Goal: Task Accomplishment & Management: Manage account settings

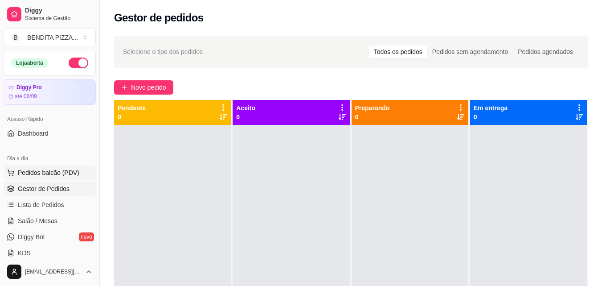
click at [49, 167] on button "Pedidos balcão (PDV)" at bounding box center [50, 172] width 92 height 14
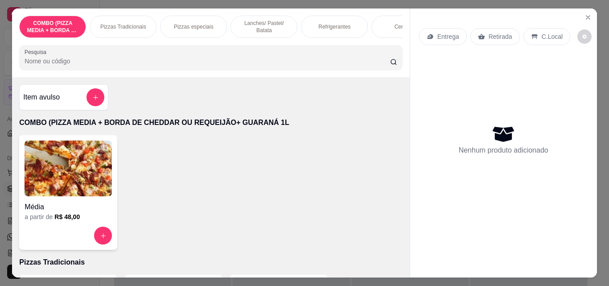
click at [132, 23] on p "Pizzas Tradicionais" at bounding box center [123, 26] width 46 height 7
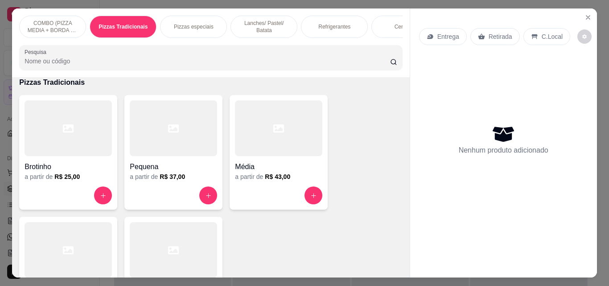
scroll to position [23, 0]
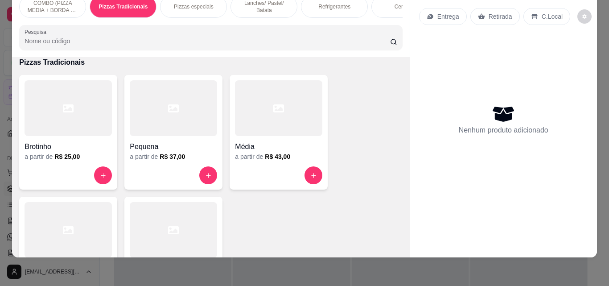
click at [73, 216] on div at bounding box center [68, 230] width 87 height 56
click at [59, 237] on div at bounding box center [68, 230] width 87 height 56
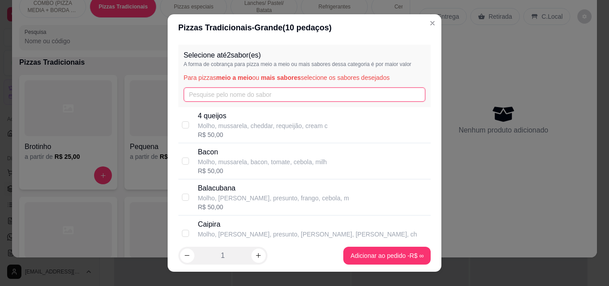
click at [228, 93] on input "text" at bounding box center [305, 94] width 242 height 14
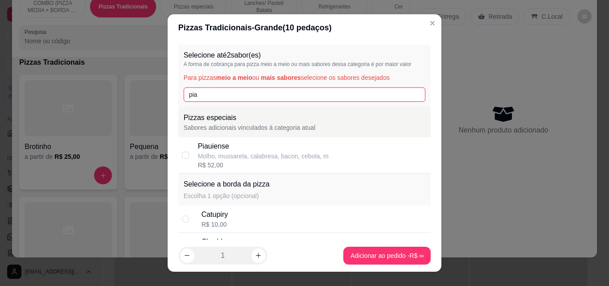
type input "pia"
click at [238, 147] on div "Piauiense" at bounding box center [263, 146] width 131 height 11
checkbox input "true"
click at [214, 99] on input "pia" at bounding box center [305, 94] width 242 height 14
type input "p"
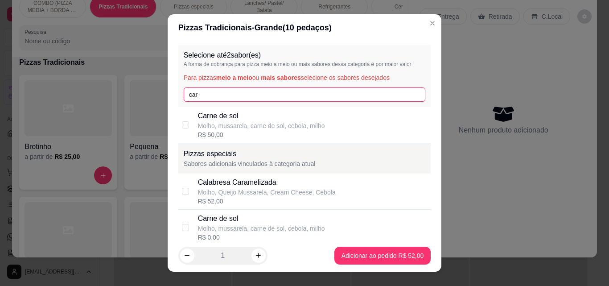
type input "car"
click at [229, 124] on p "Molho, mussarela, carne de sol, cebola, milho" at bounding box center [261, 125] width 127 height 9
checkbox input "true"
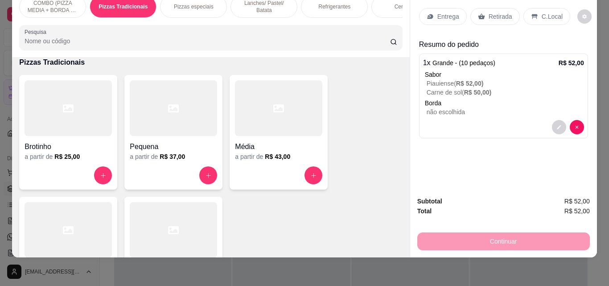
click at [325, 3] on p "Refrigerantes" at bounding box center [334, 6] width 32 height 7
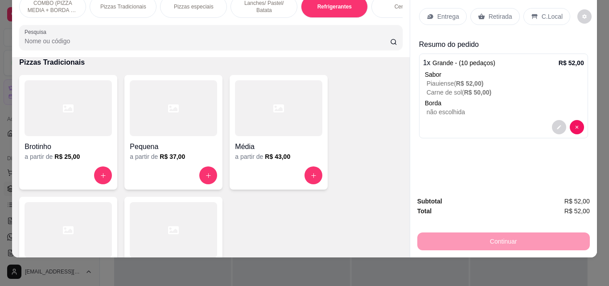
scroll to position [1377, 0]
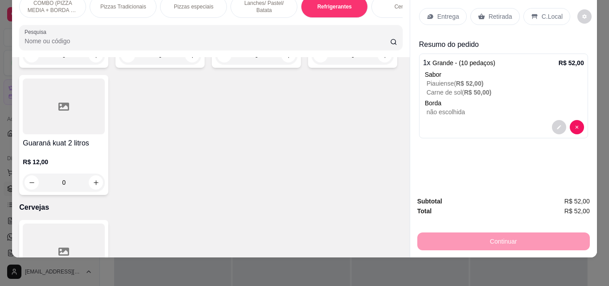
click at [253, 6] on p "Lanches/ Pastel/ Batata" at bounding box center [264, 7] width 52 height 14
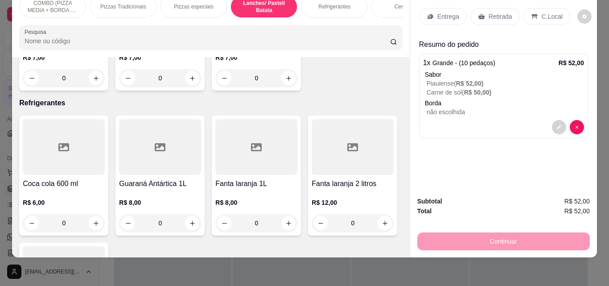
scroll to position [1040, 0]
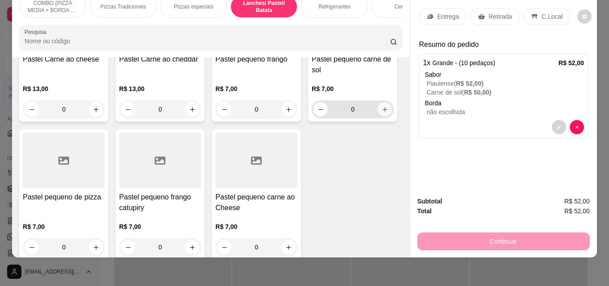
click at [382, 113] on icon "increase-product-quantity" at bounding box center [385, 109] width 7 height 7
type input "1"
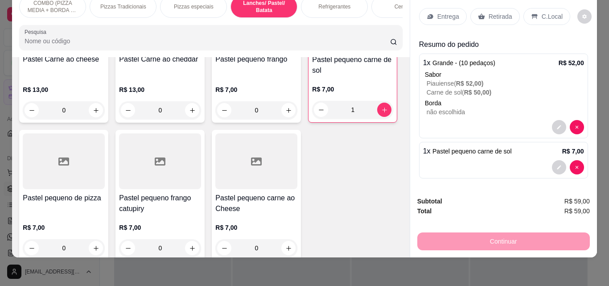
click at [427, 13] on icon at bounding box center [430, 16] width 7 height 7
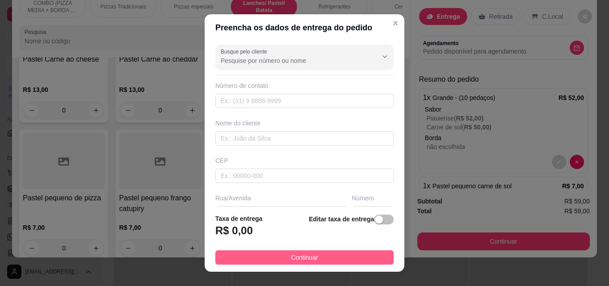
click at [342, 256] on button "Continuar" at bounding box center [304, 257] width 178 height 14
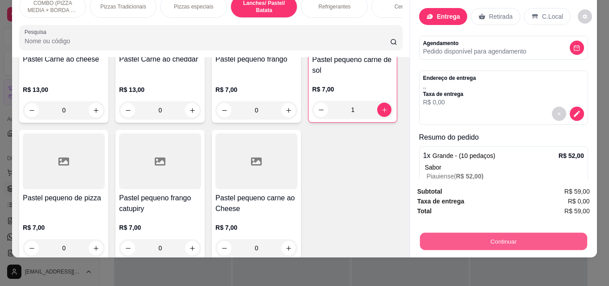
click at [465, 234] on button "Continuar" at bounding box center [503, 240] width 167 height 17
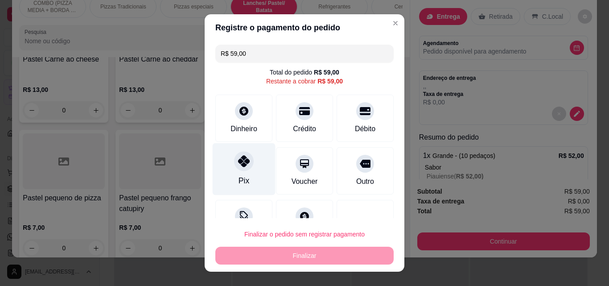
click at [239, 176] on div "Pix" at bounding box center [244, 181] width 11 height 12
type input "R$ 0,00"
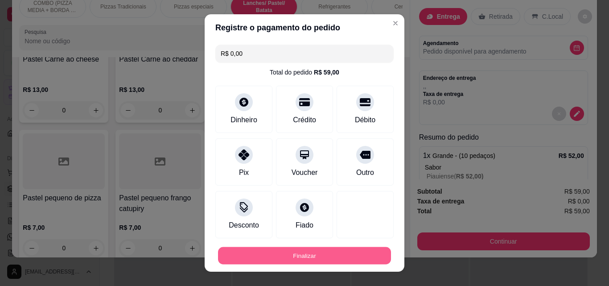
click at [267, 263] on button "Finalizar" at bounding box center [304, 255] width 173 height 17
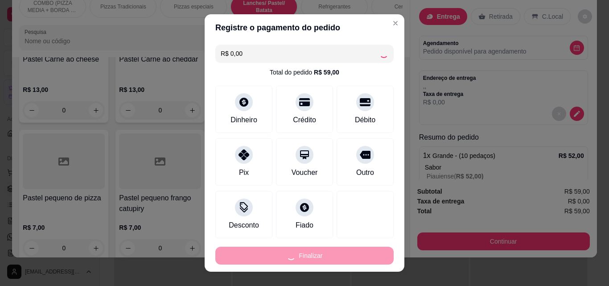
type input "0"
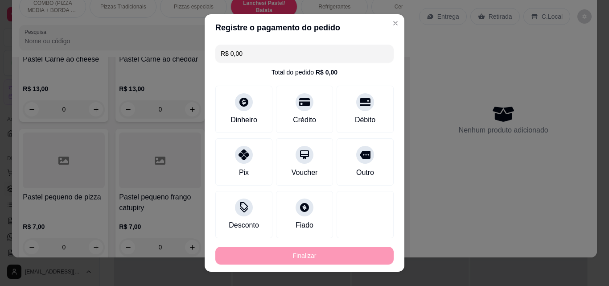
type input "-R$ 59,00"
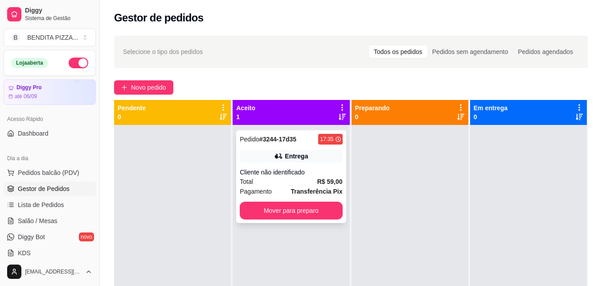
click at [258, 185] on div "Total R$ 59,00" at bounding box center [291, 182] width 103 height 10
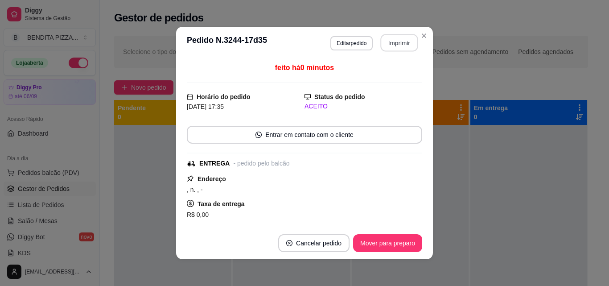
click at [381, 39] on button "Imprimir" at bounding box center [399, 42] width 37 height 17
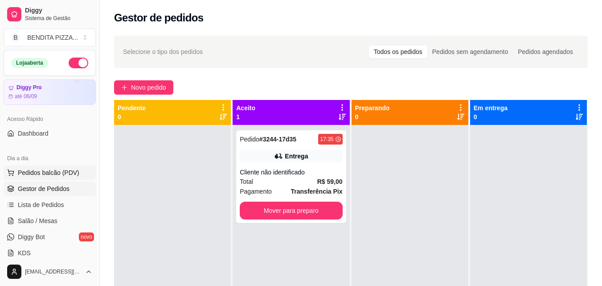
click at [63, 174] on span "Pedidos balcão (PDV)" at bounding box center [49, 172] width 62 height 9
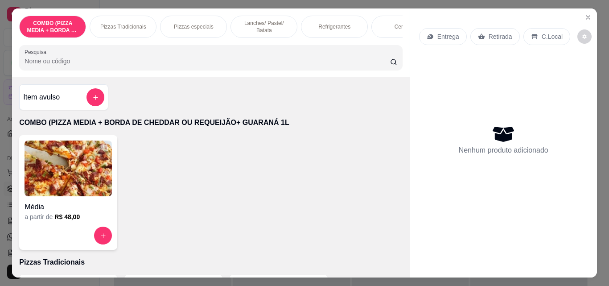
click at [135, 18] on div "Pizzas Tradicionais" at bounding box center [123, 27] width 67 height 22
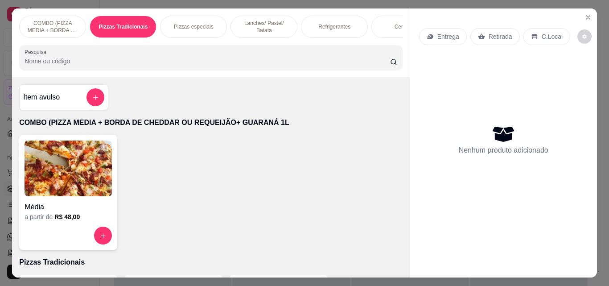
scroll to position [23, 0]
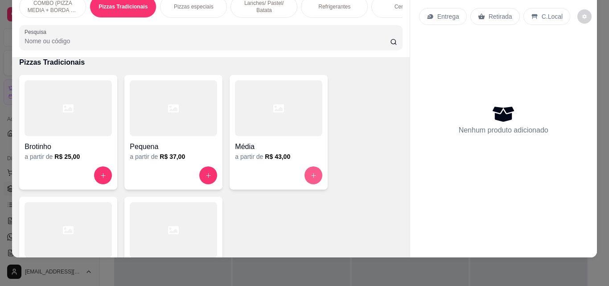
click at [311, 173] on icon "increase-product-quantity" at bounding box center [313, 175] width 7 height 7
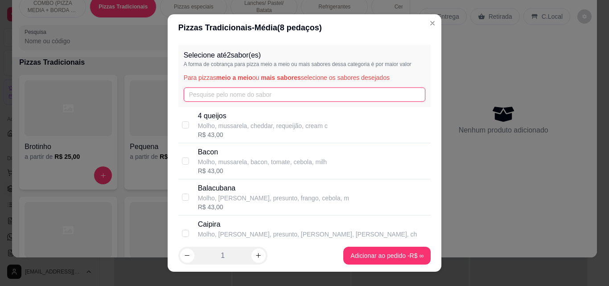
click at [290, 97] on input "text" at bounding box center [305, 94] width 242 height 14
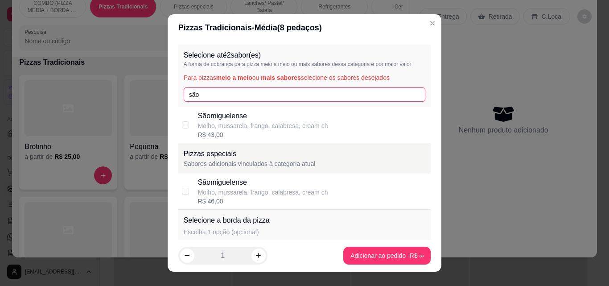
type input "são"
click at [266, 128] on p "Molho, mussarela, frango, calabresa, cream ch" at bounding box center [263, 125] width 130 height 9
checkbox input "true"
click at [226, 94] on input "são" at bounding box center [305, 94] width 242 height 14
type input "s"
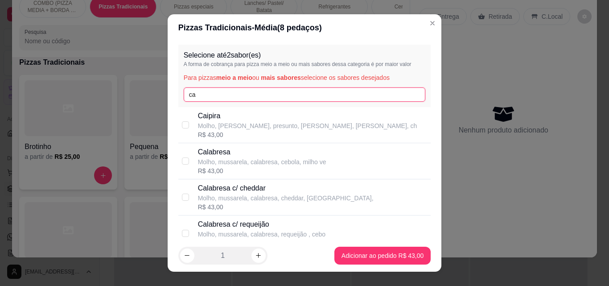
type input "ca"
click at [232, 151] on p "Calabresa" at bounding box center [262, 152] width 128 height 11
checkbox input "true"
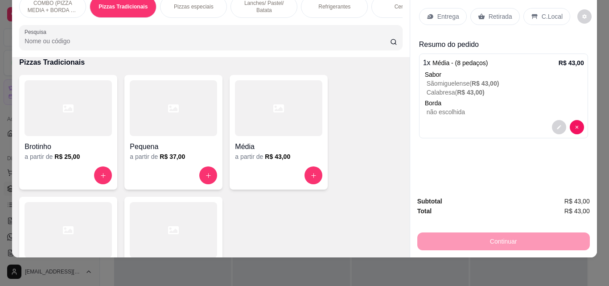
click at [432, 9] on div "Entrega" at bounding box center [443, 16] width 48 height 17
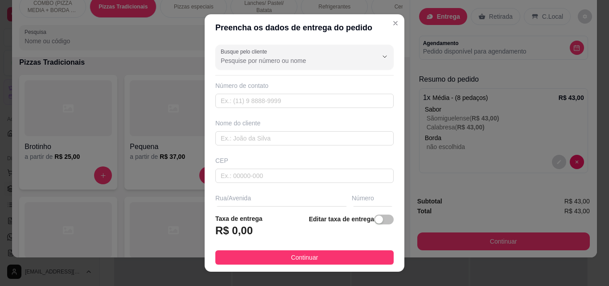
click at [271, 147] on div "Busque pelo cliente Número de contato Nome do cliente CEP Rua/[GEOGRAPHIC_DATA]…" at bounding box center [305, 123] width 200 height 165
click at [264, 134] on input "text" at bounding box center [304, 138] width 178 height 14
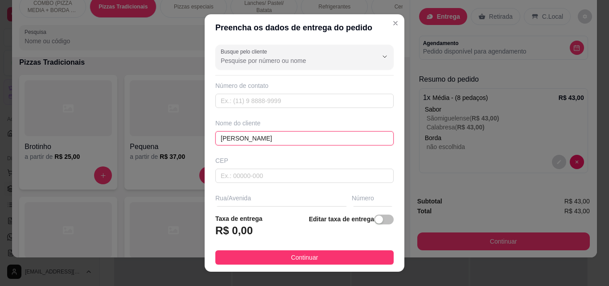
type input "[PERSON_NAME]"
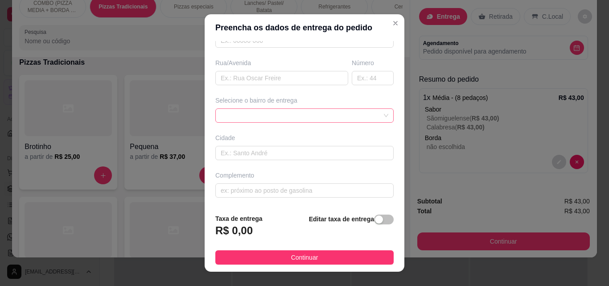
click at [369, 116] on span at bounding box center [305, 115] width 168 height 13
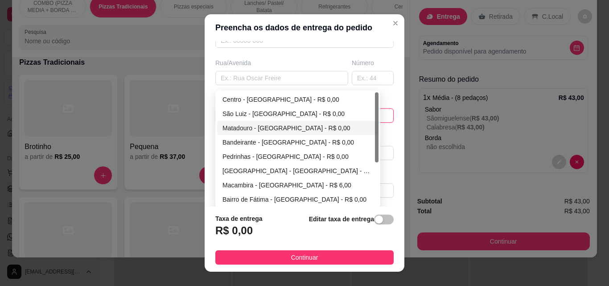
click at [246, 134] on div "Matadouro - [GEOGRAPHIC_DATA] - R$ 0,00" at bounding box center [297, 128] width 161 height 14
type input "São Miguel do Tapuio"
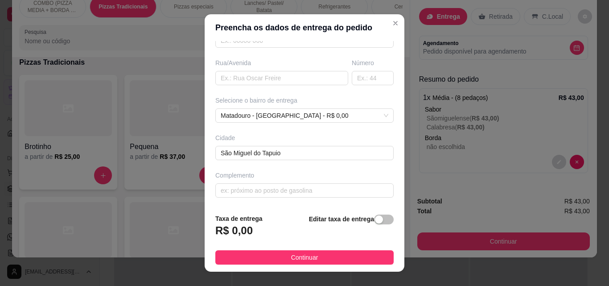
click at [267, 202] on div "Busque pelo cliente Número de contato Nome do cliente [PERSON_NAME] Rua/[GEOGRA…" at bounding box center [305, 123] width 200 height 165
click at [266, 185] on input "text" at bounding box center [304, 190] width 178 height 14
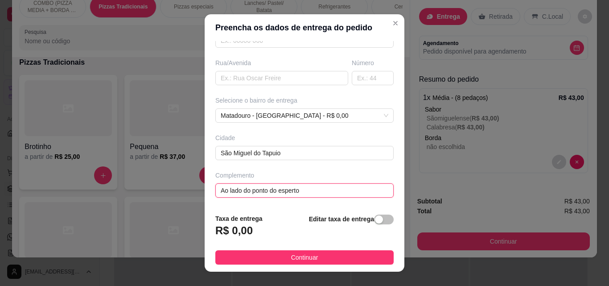
type input "Ao lado do ponto do esperto"
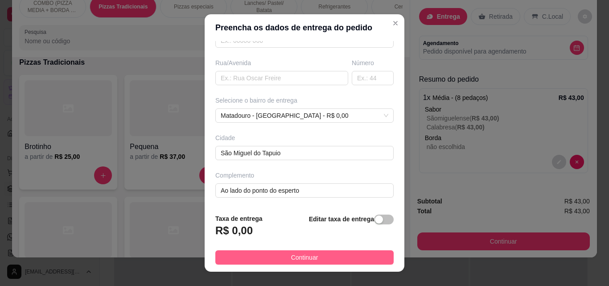
click at [329, 259] on button "Continuar" at bounding box center [304, 257] width 178 height 14
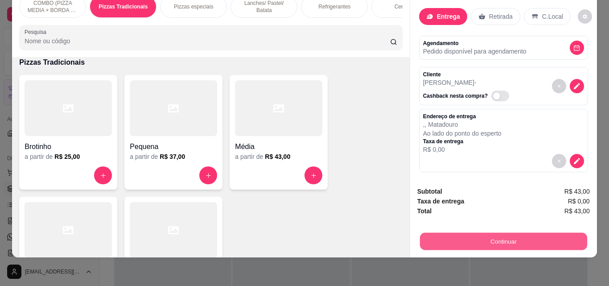
click at [460, 237] on button "Continuar" at bounding box center [503, 240] width 167 height 17
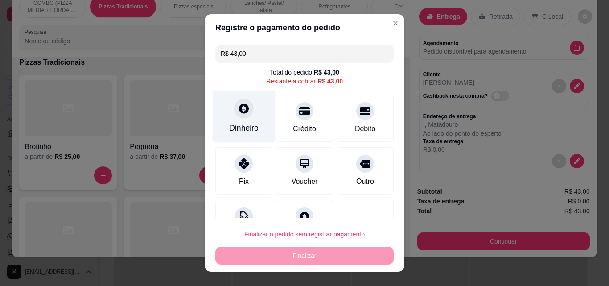
click at [238, 128] on div "Dinheiro" at bounding box center [243, 128] width 29 height 12
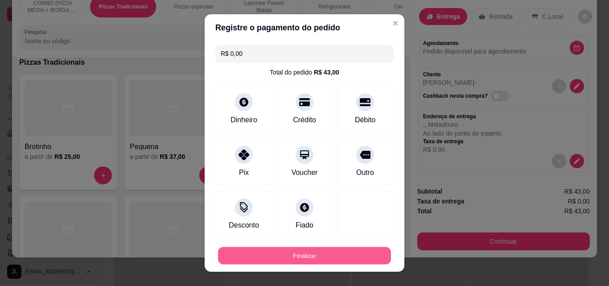
click at [351, 255] on button "Finalizar" at bounding box center [304, 255] width 173 height 17
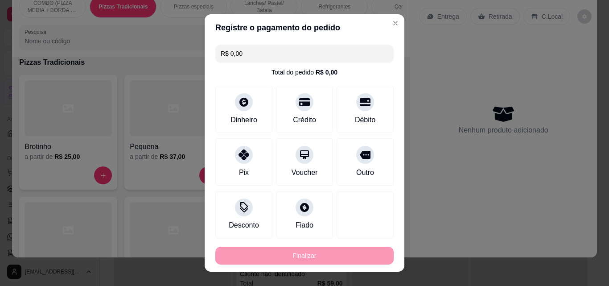
type input "-R$ 43,00"
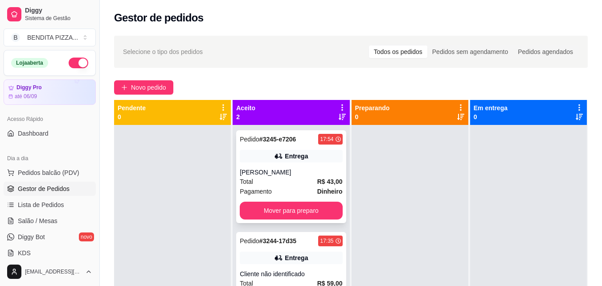
click at [317, 181] on strong "R$ 43,00" at bounding box center [329, 181] width 25 height 7
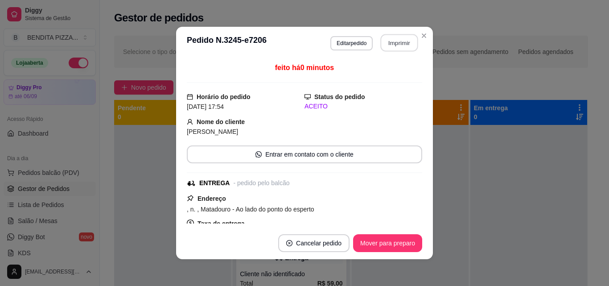
click at [389, 47] on button "Imprimir" at bounding box center [399, 42] width 37 height 17
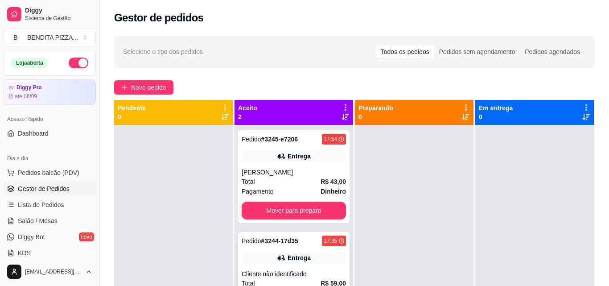
click at [311, 250] on div "Pedido # 3244-17d35 17:35 Entrega Cliente não identificado Total R$ 59,00 Pagam…" at bounding box center [293, 278] width 111 height 93
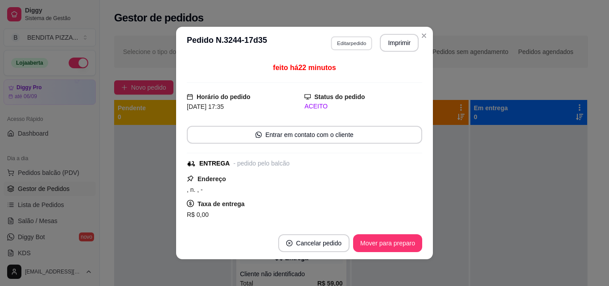
click at [331, 40] on button "Editar pedido" at bounding box center [351, 43] width 41 height 14
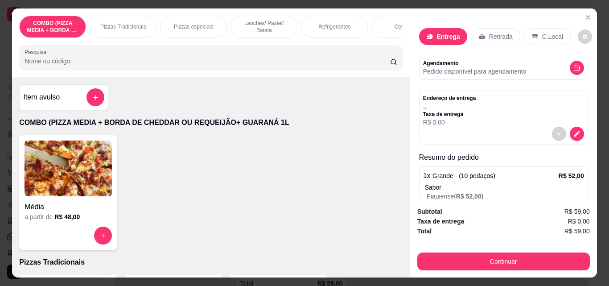
click at [559, 135] on div at bounding box center [503, 134] width 161 height 14
click at [570, 134] on button "decrease-product-quantity" at bounding box center [577, 134] width 14 height 14
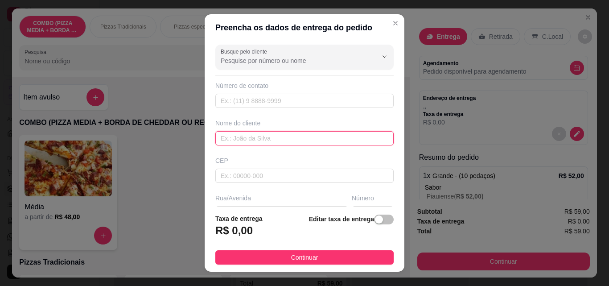
click at [259, 132] on input "text" at bounding box center [304, 138] width 178 height 14
type input "[PERSON_NAME]"
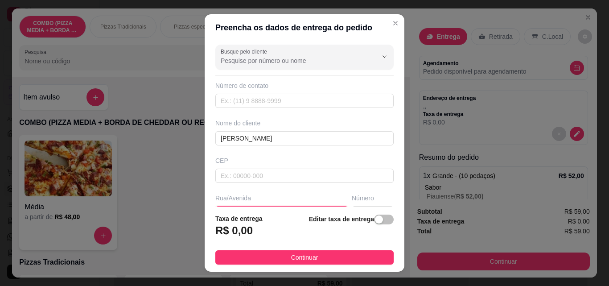
click at [255, 206] on input "text" at bounding box center [281, 213] width 133 height 14
type input "General Gaioso"
click at [352, 206] on input "text" at bounding box center [373, 213] width 42 height 14
type input "1666"
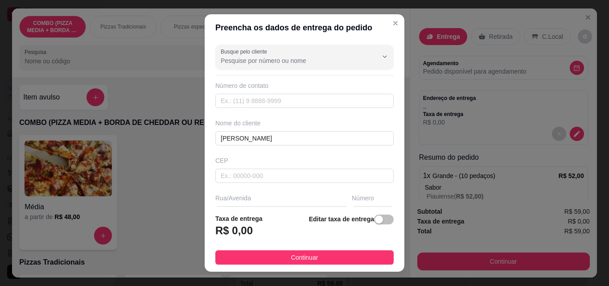
type input "proximo ao clube municipal"
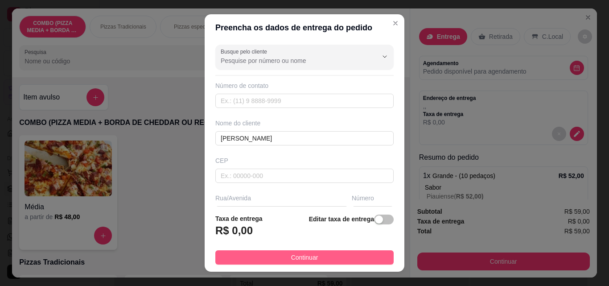
click at [333, 262] on button "Continuar" at bounding box center [304, 257] width 178 height 14
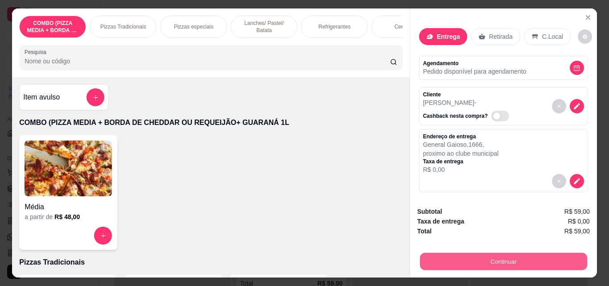
click at [451, 257] on button "Continuar" at bounding box center [503, 260] width 167 height 17
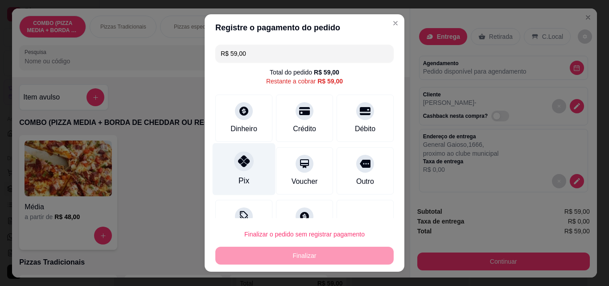
click at [255, 178] on div "Pix" at bounding box center [244, 169] width 63 height 52
type input "R$ 0,00"
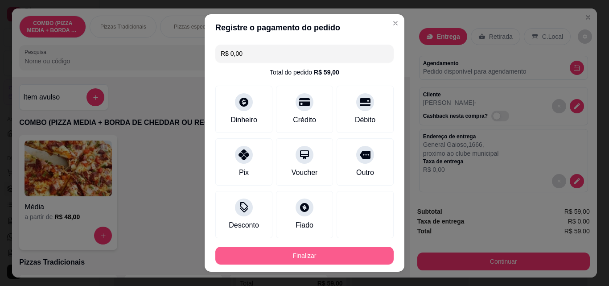
click at [335, 255] on button "Finalizar" at bounding box center [304, 256] width 178 height 18
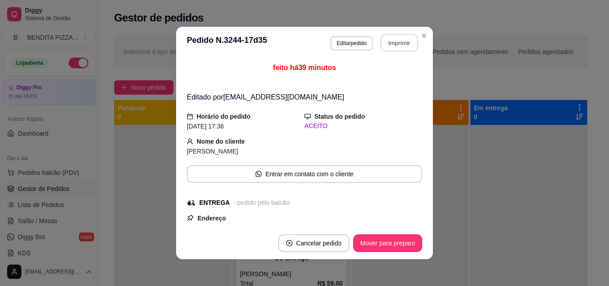
click at [397, 44] on button "Imprimir" at bounding box center [399, 42] width 37 height 17
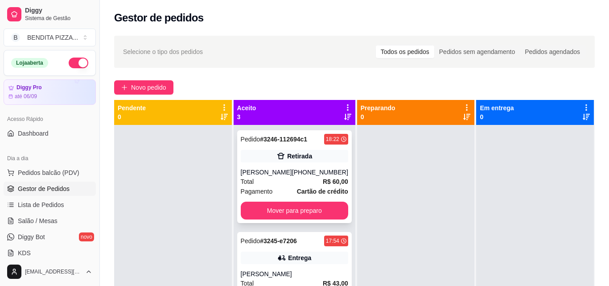
click at [298, 186] on div "Total R$ 60,00" at bounding box center [294, 182] width 107 height 10
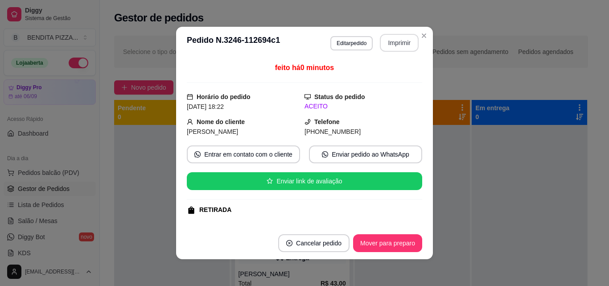
click at [387, 41] on button "Imprimir" at bounding box center [399, 43] width 39 height 18
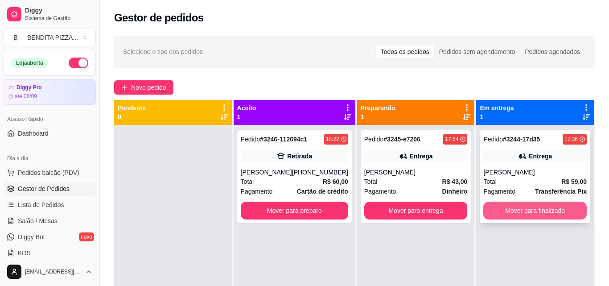
click at [493, 202] on button "Mover para finalizado" at bounding box center [534, 211] width 103 height 18
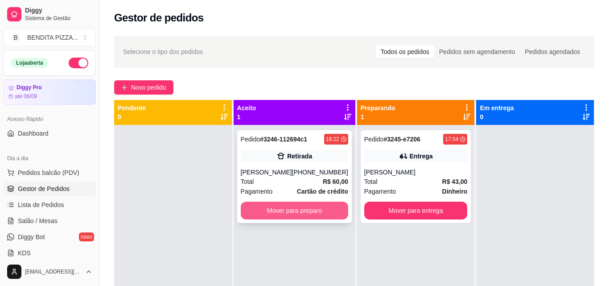
click at [321, 202] on button "Mover para preparo" at bounding box center [294, 211] width 107 height 18
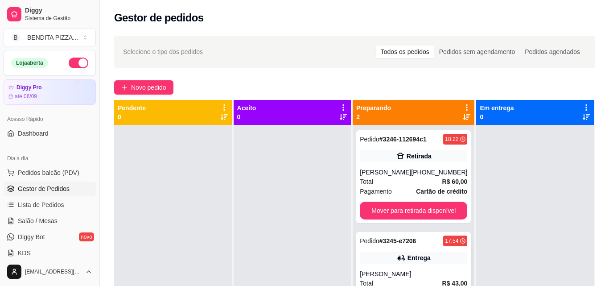
click at [397, 232] on div "Pedido # 3245-e7206 17:54 Entrega Carlos Total R$ 43,00 Pagamento Dinheiro Move…" at bounding box center [413, 278] width 115 height 93
click at [431, 177] on div "Total R$ 60,00" at bounding box center [413, 182] width 107 height 10
click at [420, 188] on strong "Cartão de crédito" at bounding box center [441, 191] width 51 height 7
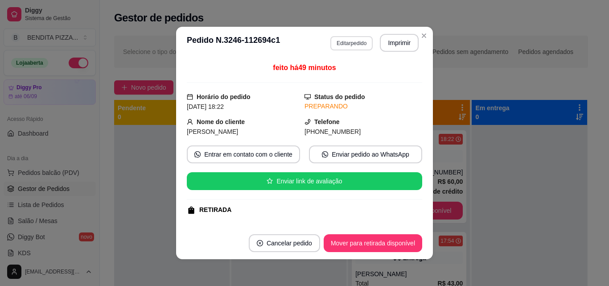
click at [353, 42] on button "Editar pedido" at bounding box center [351, 43] width 42 height 14
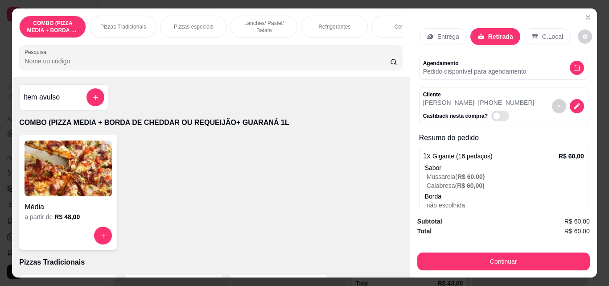
click at [328, 18] on div "Refrigerantes" at bounding box center [334, 27] width 67 height 22
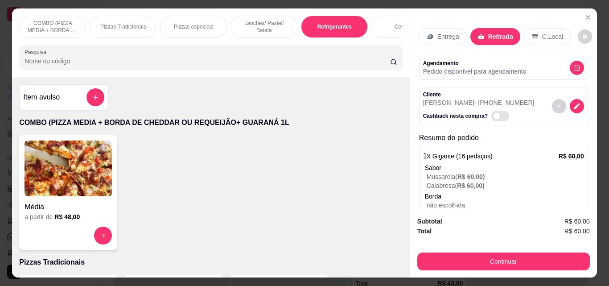
type input "2"
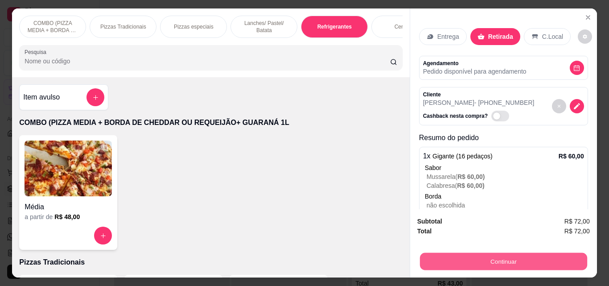
click at [531, 252] on button "Continuar" at bounding box center [503, 260] width 167 height 17
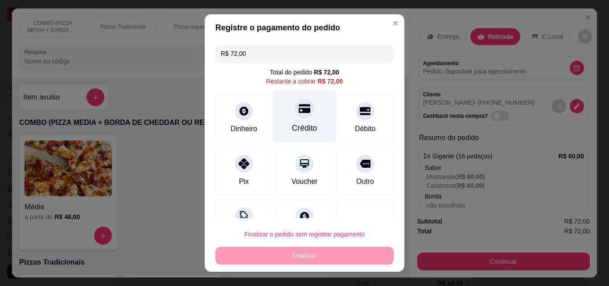
click at [297, 124] on div "Crédito" at bounding box center [304, 128] width 25 height 12
type input "R$ 0,00"
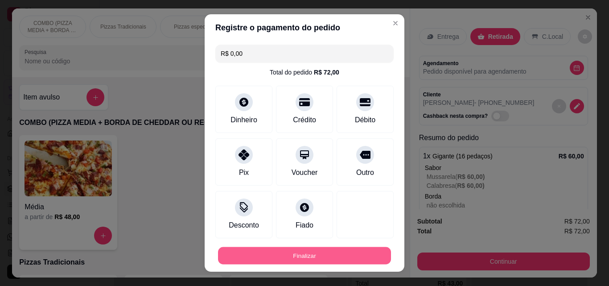
click at [364, 257] on button "Finalizar" at bounding box center [304, 255] width 173 height 17
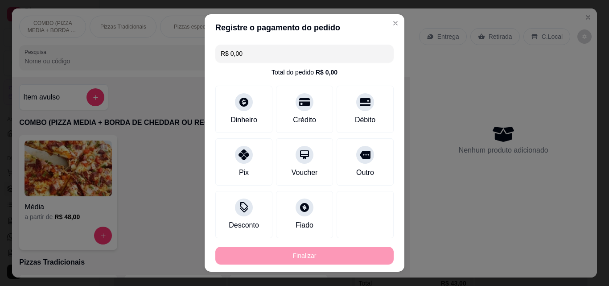
type input "0"
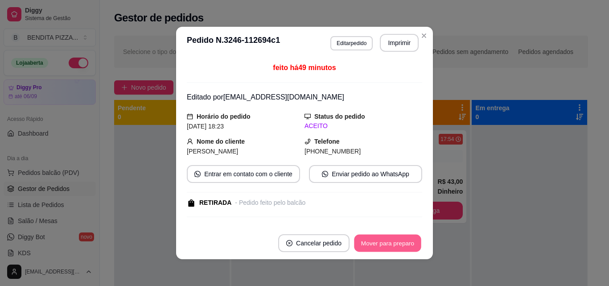
click at [366, 240] on button "Mover para preparo" at bounding box center [387, 242] width 67 height 17
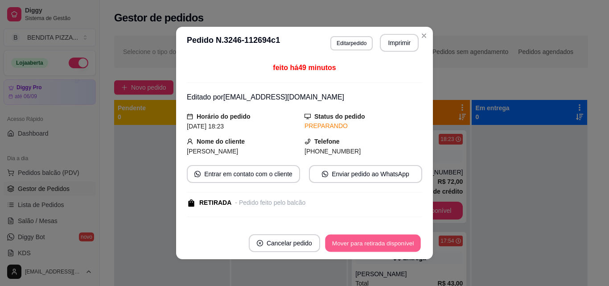
click at [366, 240] on button "Mover para retirada disponível" at bounding box center [372, 242] width 95 height 17
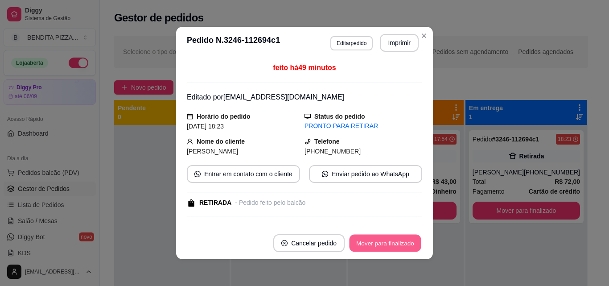
click at [366, 240] on button "Mover para finalizado" at bounding box center [386, 242] width 72 height 17
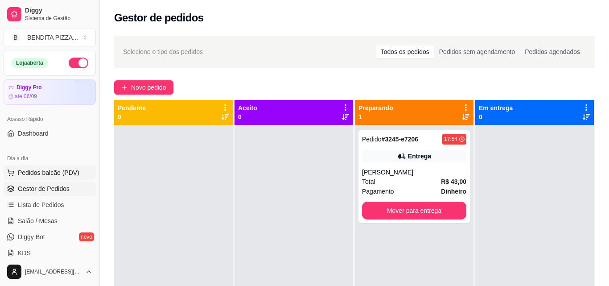
click at [49, 177] on button "Pedidos balcão (PDV)" at bounding box center [50, 172] width 92 height 14
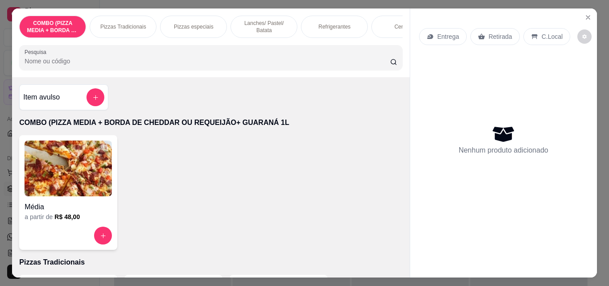
click at [255, 16] on div "Lanches/ Pastel/ Batata" at bounding box center [263, 27] width 67 height 22
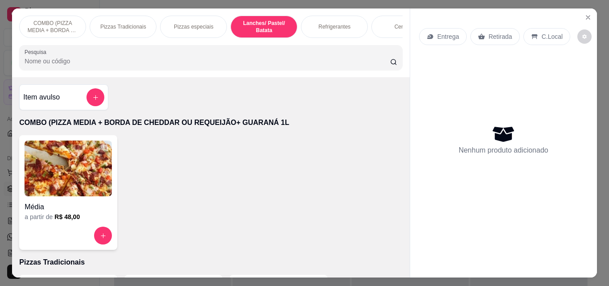
type input "1"
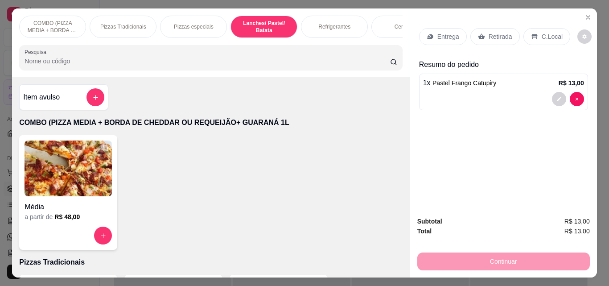
type input "2"
click at [491, 28] on div "Retirada" at bounding box center [494, 36] width 49 height 17
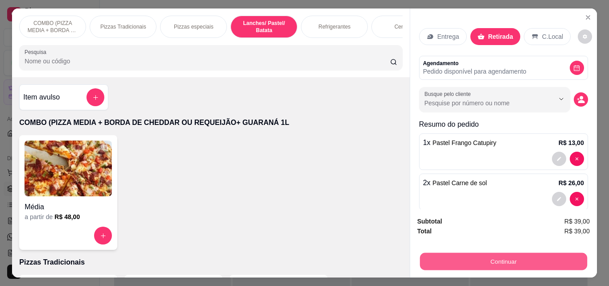
click at [492, 252] on button "Continuar" at bounding box center [503, 260] width 167 height 17
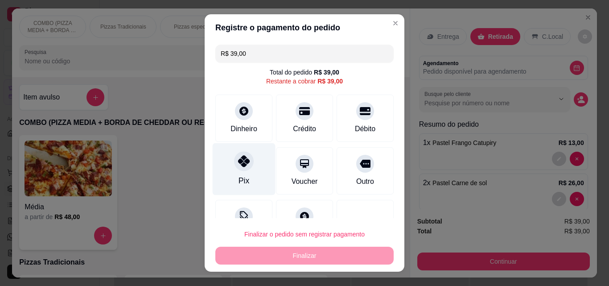
click at [224, 184] on div "Pix" at bounding box center [244, 169] width 63 height 52
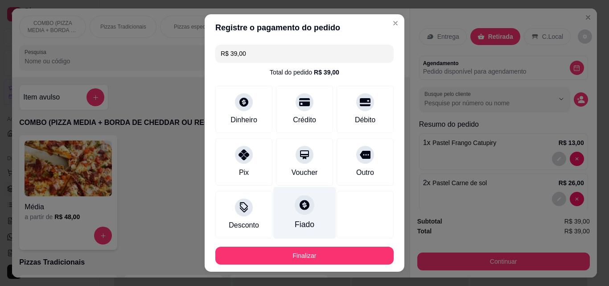
type input "R$ 0,00"
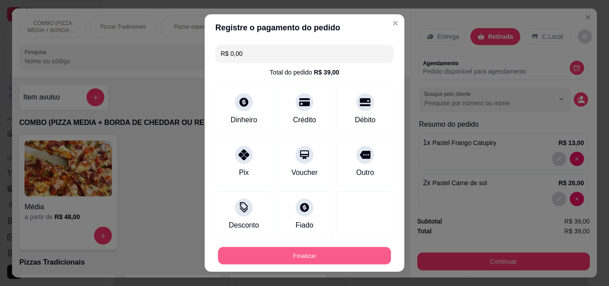
click at [329, 247] on button "Finalizar" at bounding box center [304, 255] width 173 height 17
click at [310, 253] on button "Finalizar" at bounding box center [304, 256] width 178 height 18
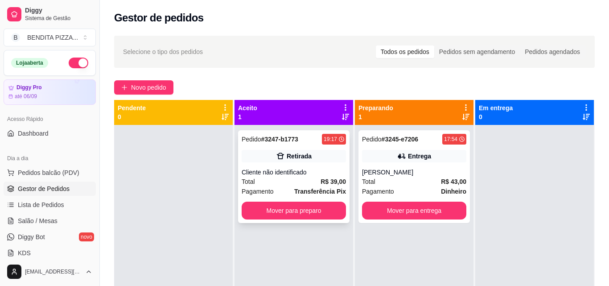
click at [324, 168] on div "Cliente não identificado" at bounding box center [294, 172] width 104 height 9
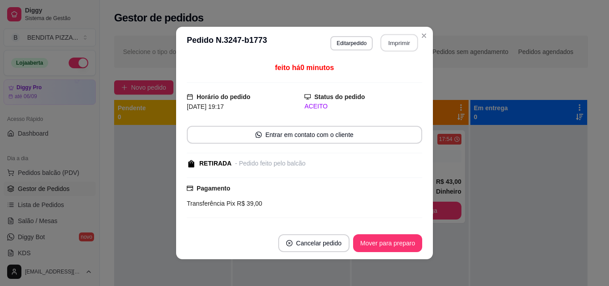
click at [376, 45] on div "**********" at bounding box center [374, 43] width 88 height 18
click at [388, 43] on button "Imprimir" at bounding box center [399, 42] width 37 height 17
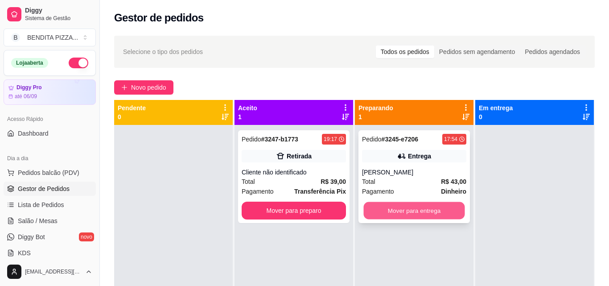
click at [402, 202] on button "Mover para entrega" at bounding box center [414, 210] width 101 height 17
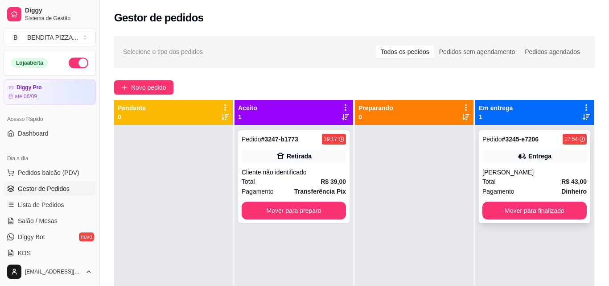
click at [523, 186] on div "Pagamento Dinheiro" at bounding box center [534, 191] width 104 height 10
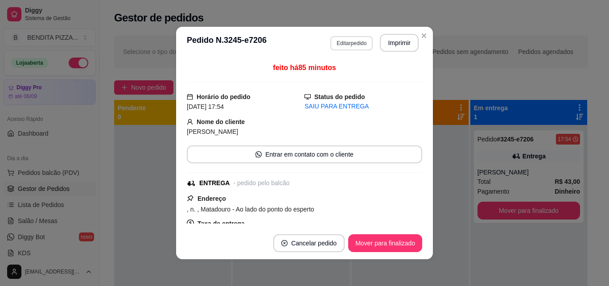
click at [353, 37] on button "Editar pedido" at bounding box center [351, 43] width 42 height 14
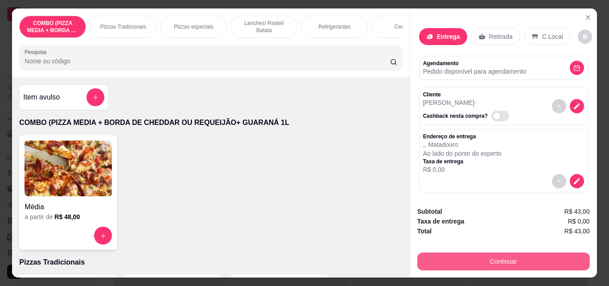
click at [522, 252] on button "Continuar" at bounding box center [503, 261] width 173 height 18
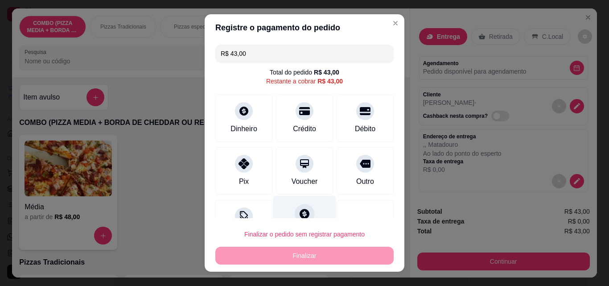
drag, startPoint x: 235, startPoint y: 174, endPoint x: 285, endPoint y: 206, distance: 59.0
click at [235, 174] on div "Pix" at bounding box center [243, 170] width 57 height 47
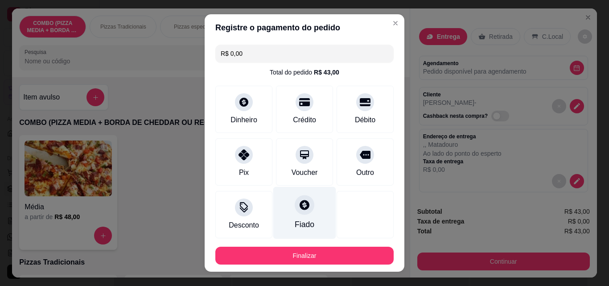
type input "R$ 0,00"
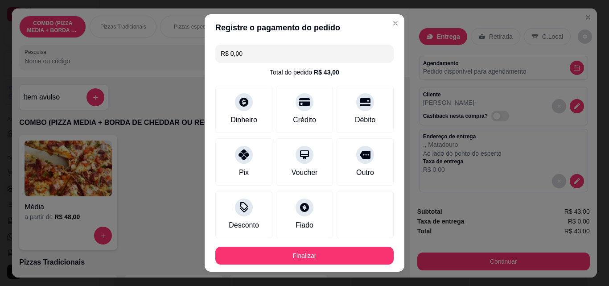
click at [353, 243] on footer "Finalizar" at bounding box center [305, 255] width 200 height 32
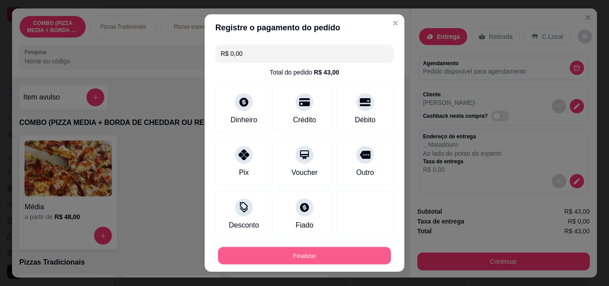
click at [353, 248] on button "Finalizar" at bounding box center [304, 255] width 173 height 17
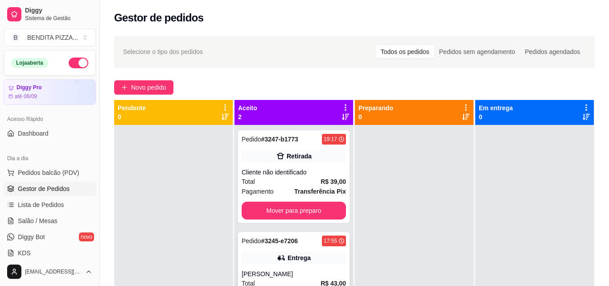
click at [324, 232] on div "Pedido # 3245-e7206 17:55 Entrega Carlos Total R$ 43,00 Pagamento Transferência…" at bounding box center [293, 278] width 111 height 93
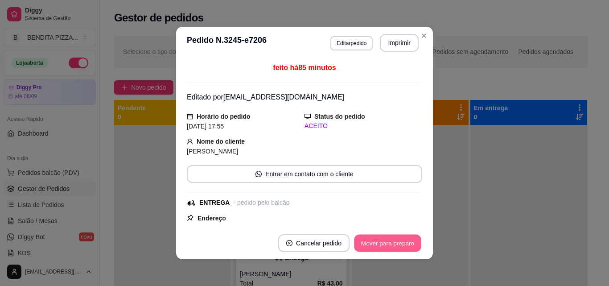
click at [392, 248] on button "Mover para preparo" at bounding box center [387, 242] width 67 height 17
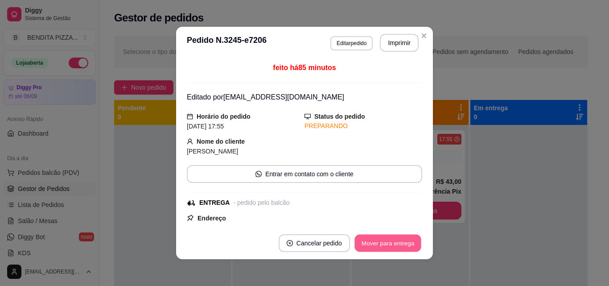
click at [392, 248] on button "Mover para entrega" at bounding box center [387, 242] width 67 height 17
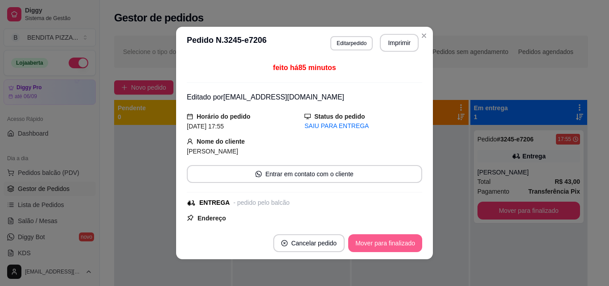
click at [392, 248] on button "Mover para finalizado" at bounding box center [385, 243] width 74 height 18
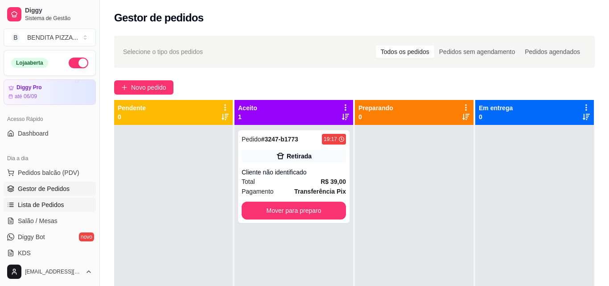
click at [41, 210] on link "Lista de Pedidos" at bounding box center [50, 204] width 92 height 14
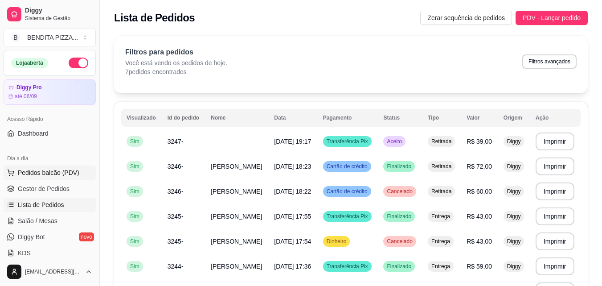
click at [48, 176] on span "Pedidos balcão (PDV)" at bounding box center [49, 172] width 62 height 9
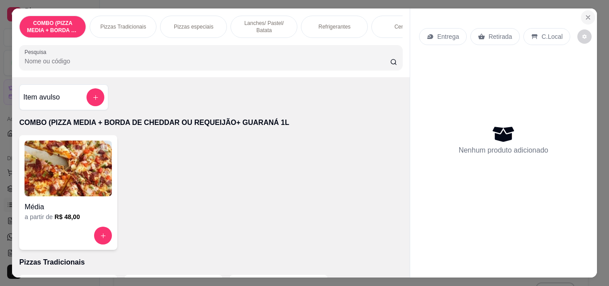
click at [588, 10] on button "Close" at bounding box center [588, 17] width 14 height 14
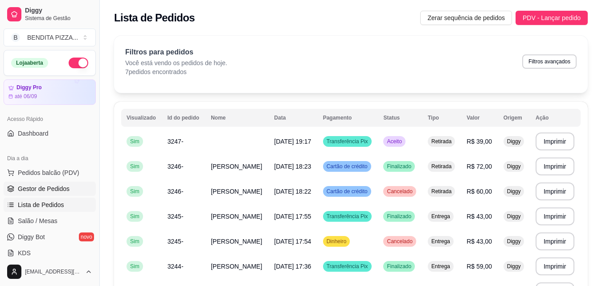
click at [31, 189] on span "Gestor de Pedidos" at bounding box center [44, 188] width 52 height 9
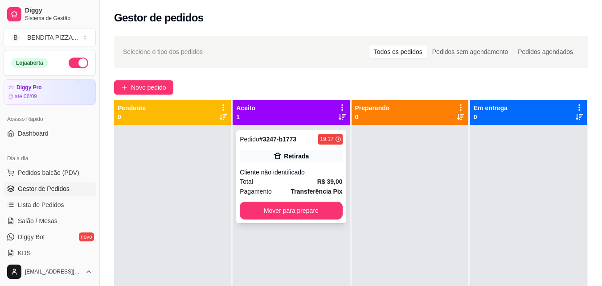
click at [309, 179] on div "Total R$ 39,00" at bounding box center [291, 182] width 103 height 10
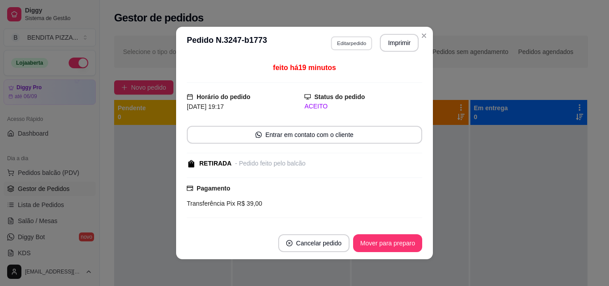
click at [361, 43] on button "Editar pedido" at bounding box center [351, 43] width 41 height 14
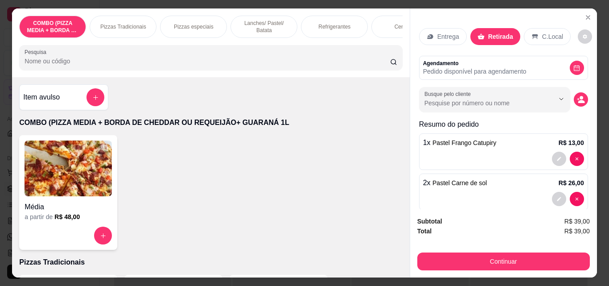
click at [352, 20] on div "Refrigerantes" at bounding box center [334, 27] width 67 height 22
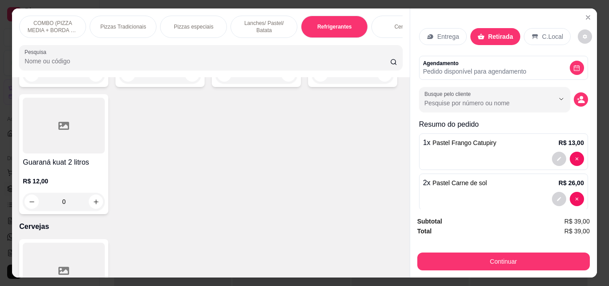
scroll to position [23, 0]
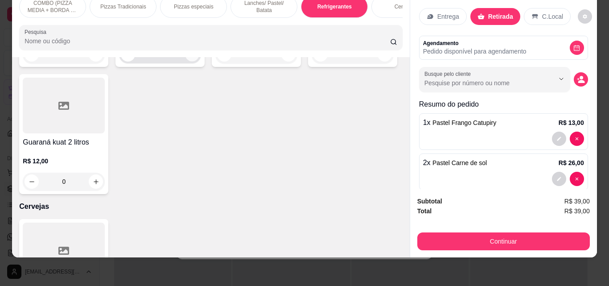
click at [190, 57] on icon "increase-product-quantity" at bounding box center [192, 54] width 4 height 4
type input "1"
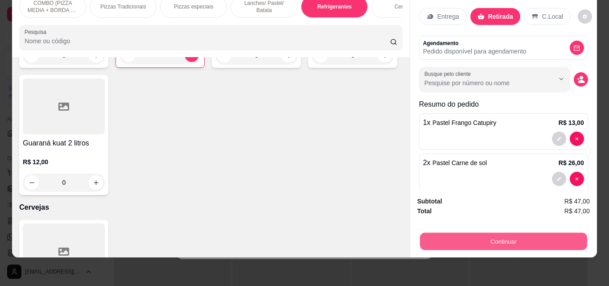
click at [455, 232] on button "Continuar" at bounding box center [503, 240] width 167 height 17
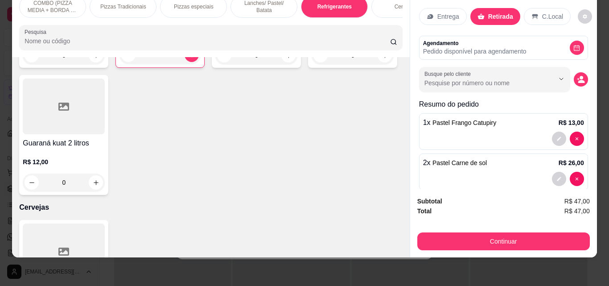
click at [403, 39] on div "COMBO (PIZZA MEDIA + BORDA DE CHEDDAR OU REQUEIJÃO+ GUARANÁ 1L Pizzas Tradicion…" at bounding box center [210, 22] width 397 height 69
drag, startPoint x: 403, startPoint y: 39, endPoint x: 412, endPoint y: 114, distance: 75.5
click at [404, 55] on div "COMBO (PIZZA MEDIA + BORDA DE CHEDDAR OU REQUEIJÃO+ GUARANÁ 1L Pizzas Tradicion…" at bounding box center [210, 22] width 397 height 69
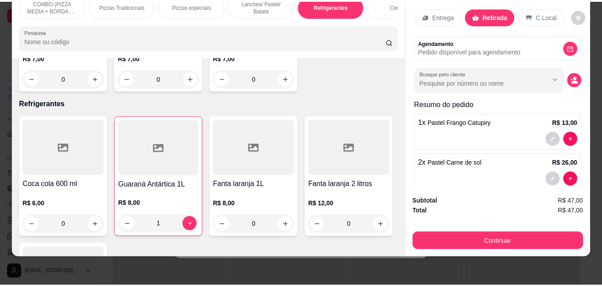
scroll to position [0, 0]
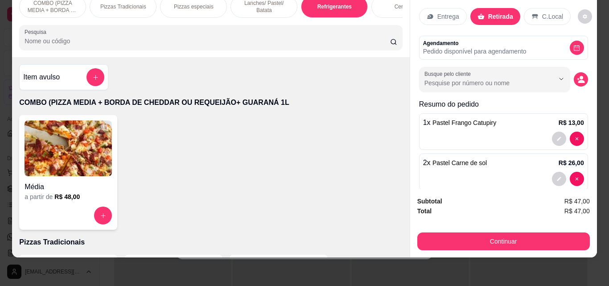
click at [91, 66] on div "Item avulso" at bounding box center [63, 77] width 89 height 26
click at [91, 81] on button "add-separate-item" at bounding box center [95, 77] width 17 height 17
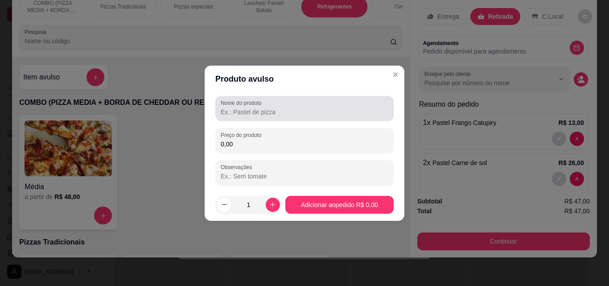
click at [293, 117] on div "Nome do produto" at bounding box center [304, 108] width 178 height 25
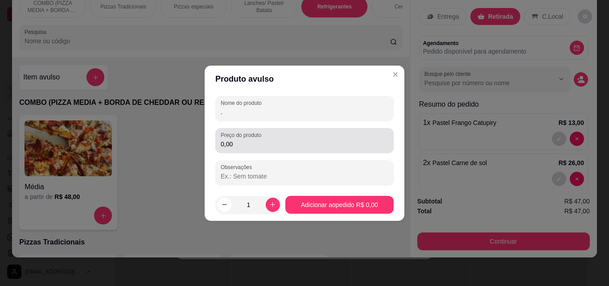
type input "."
click at [267, 149] on div "0,00" at bounding box center [305, 141] width 168 height 18
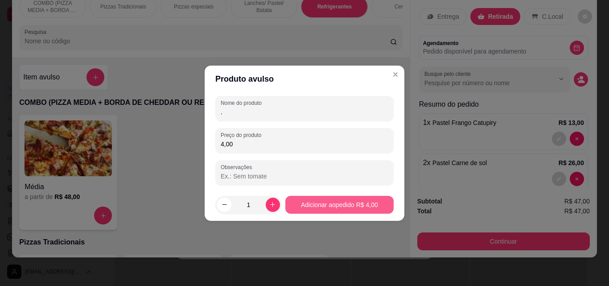
type input "4,00"
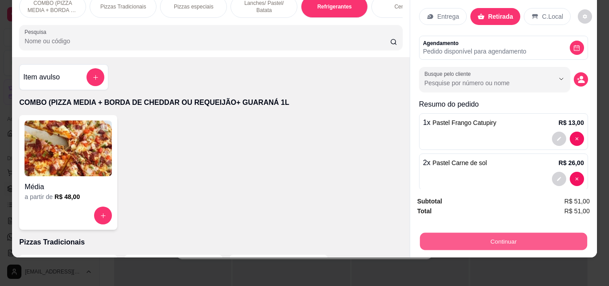
click at [526, 234] on button "Continuar" at bounding box center [503, 240] width 167 height 17
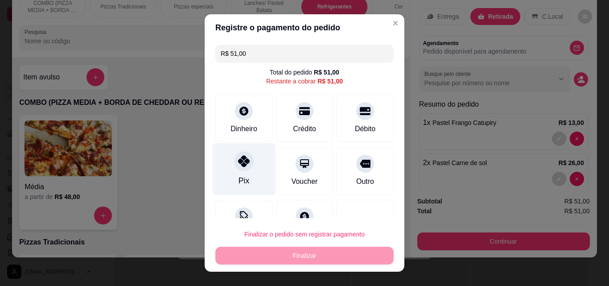
click at [253, 164] on div "Pix" at bounding box center [244, 169] width 63 height 52
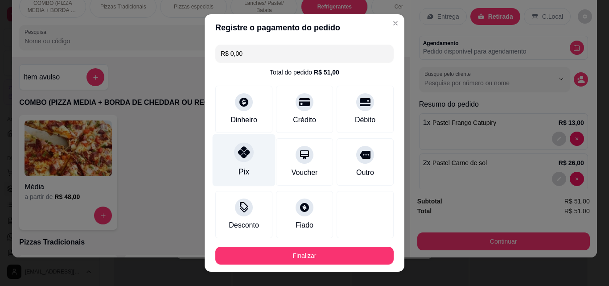
type input "R$ 0,00"
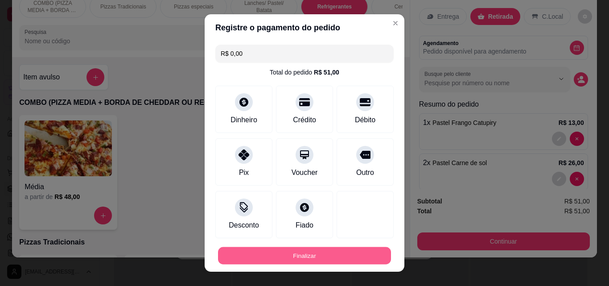
click at [346, 256] on button "Finalizar" at bounding box center [304, 255] width 173 height 17
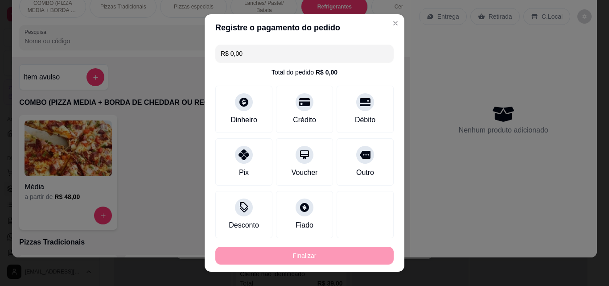
type input "0"
type input "-R$ 51,00"
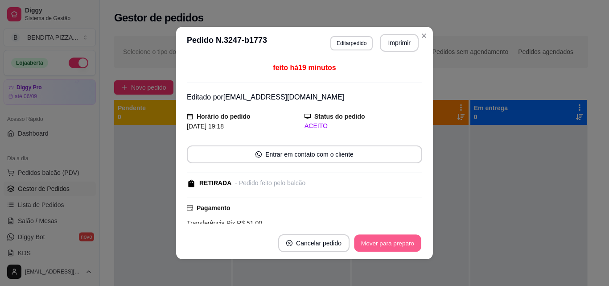
click at [395, 243] on button "Mover para preparo" at bounding box center [387, 242] width 67 height 17
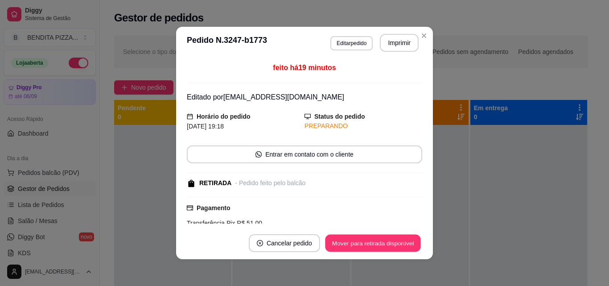
click at [395, 243] on button "Mover para retirada disponível" at bounding box center [372, 242] width 95 height 17
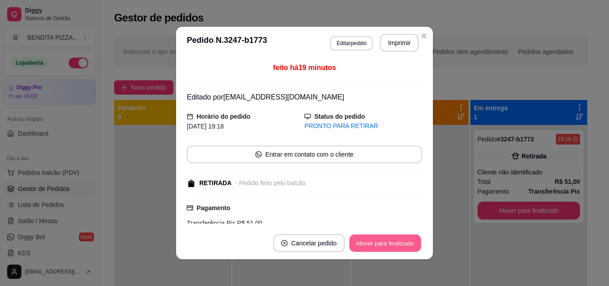
click at [395, 243] on button "Mover para finalizado" at bounding box center [386, 242] width 72 height 17
